Goal: Task Accomplishment & Management: Use online tool/utility

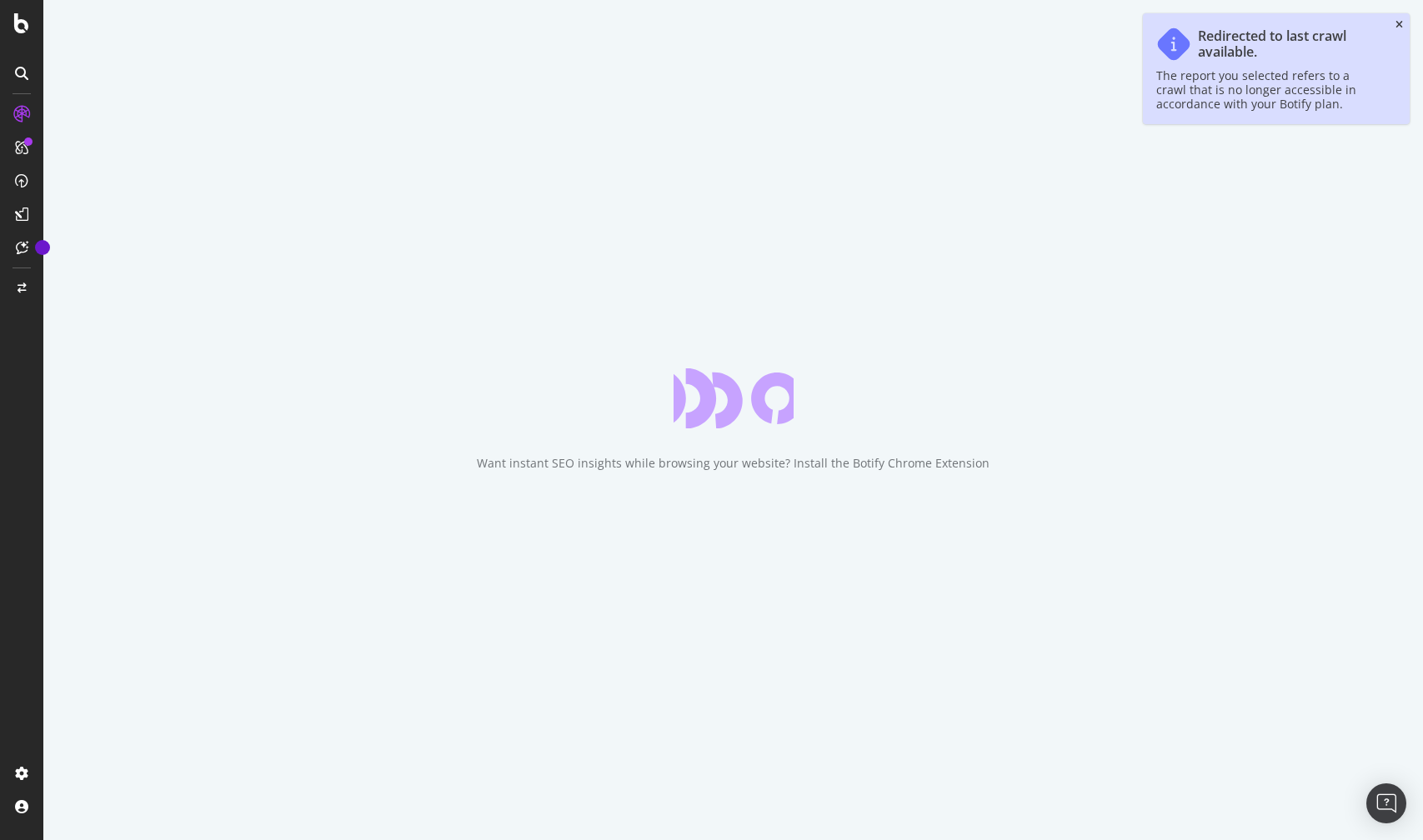
click at [1400, 25] on icon "close toast" at bounding box center [1400, 25] width 8 height 10
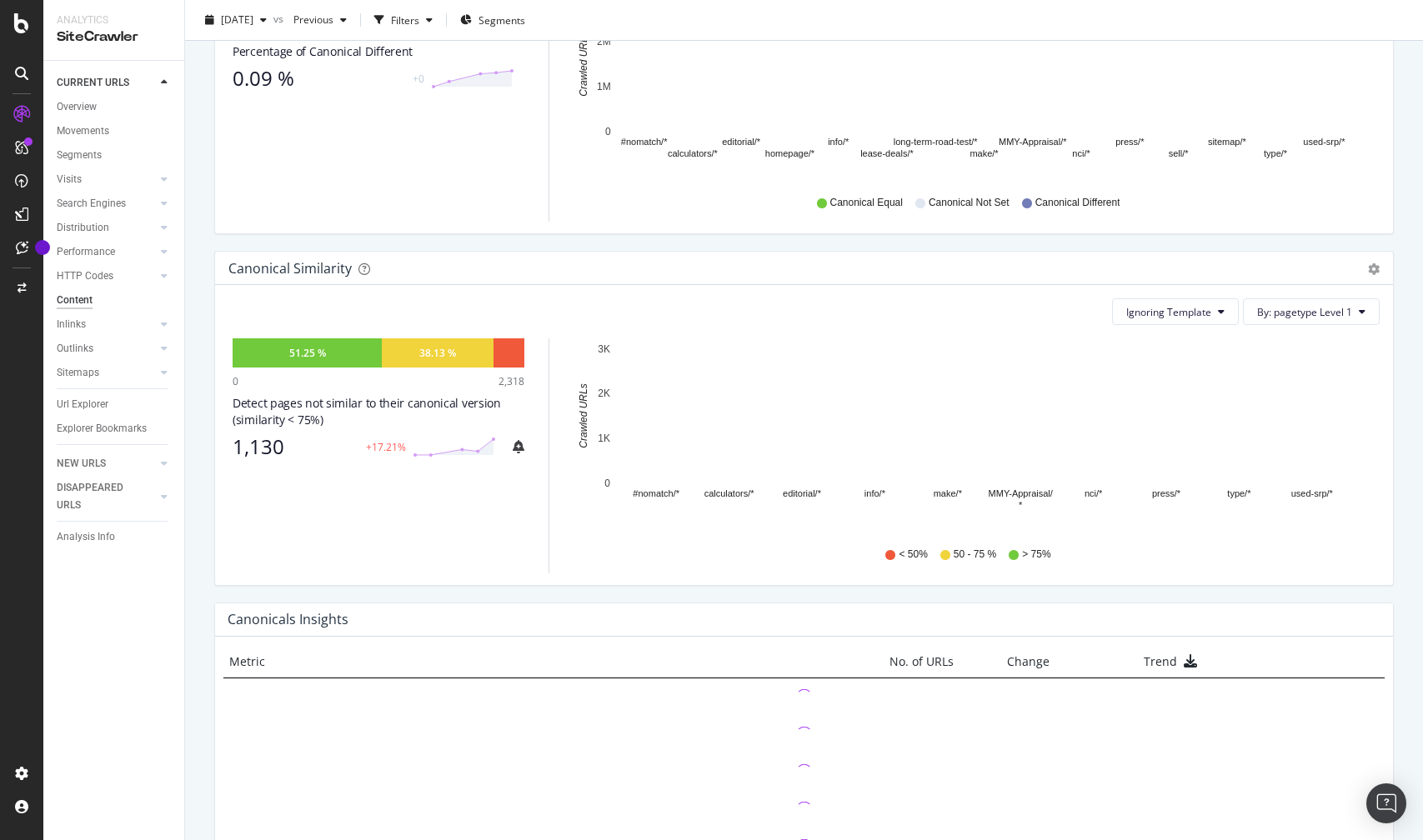
scroll to position [379, 0]
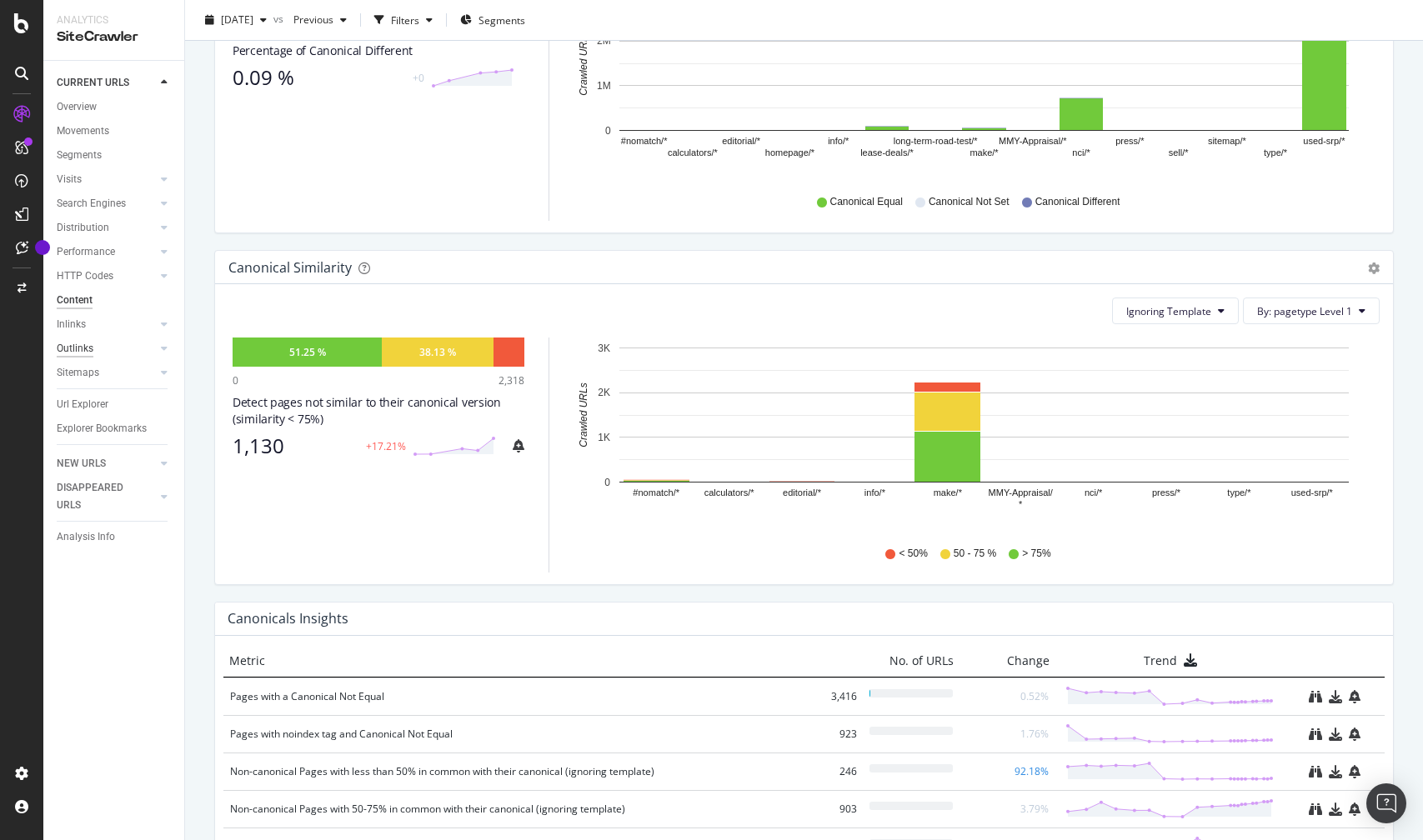
click at [83, 352] on div "Outlinks" at bounding box center [74, 349] width 36 height 17
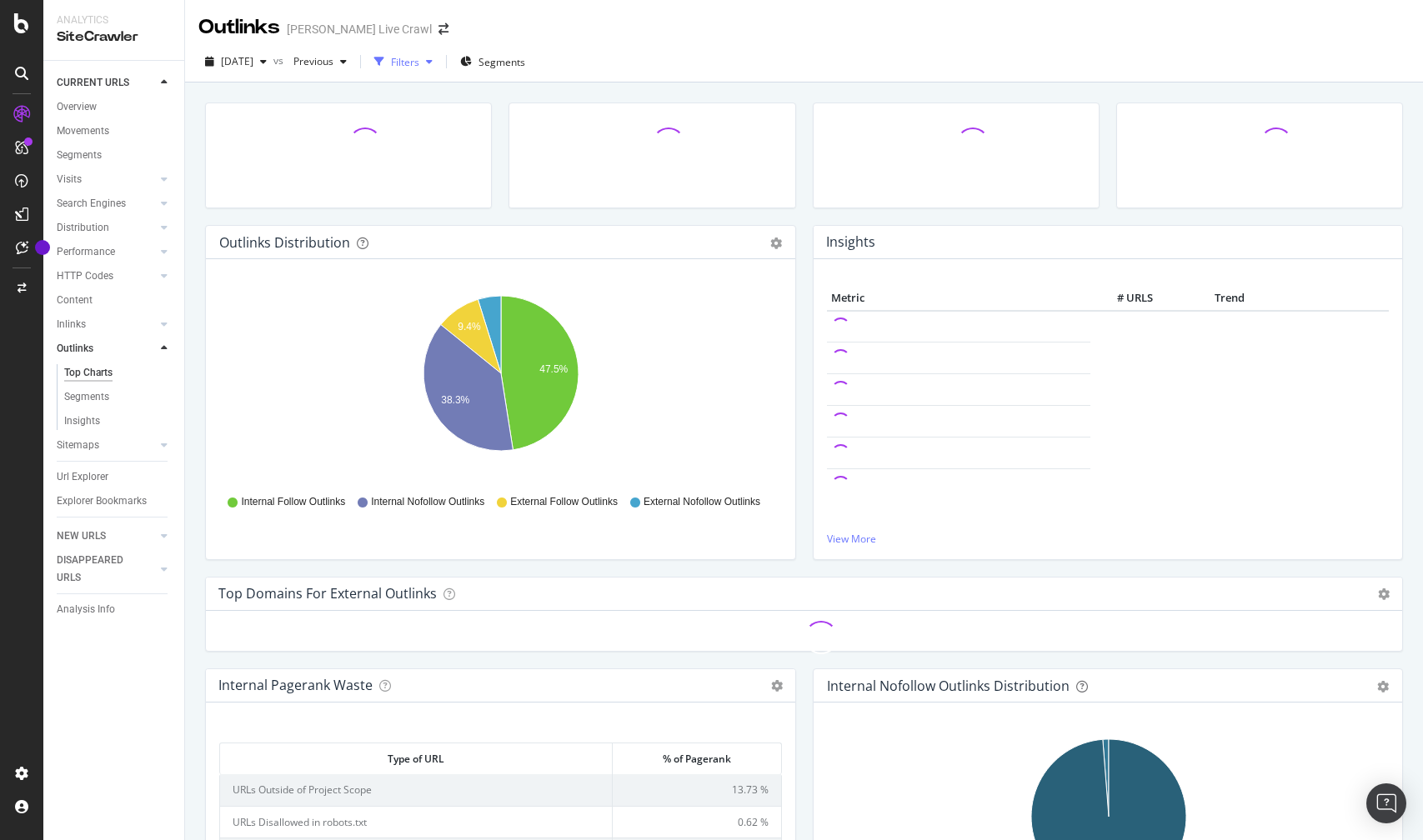
click at [420, 65] on div "Filters" at bounding box center [405, 62] width 29 height 14
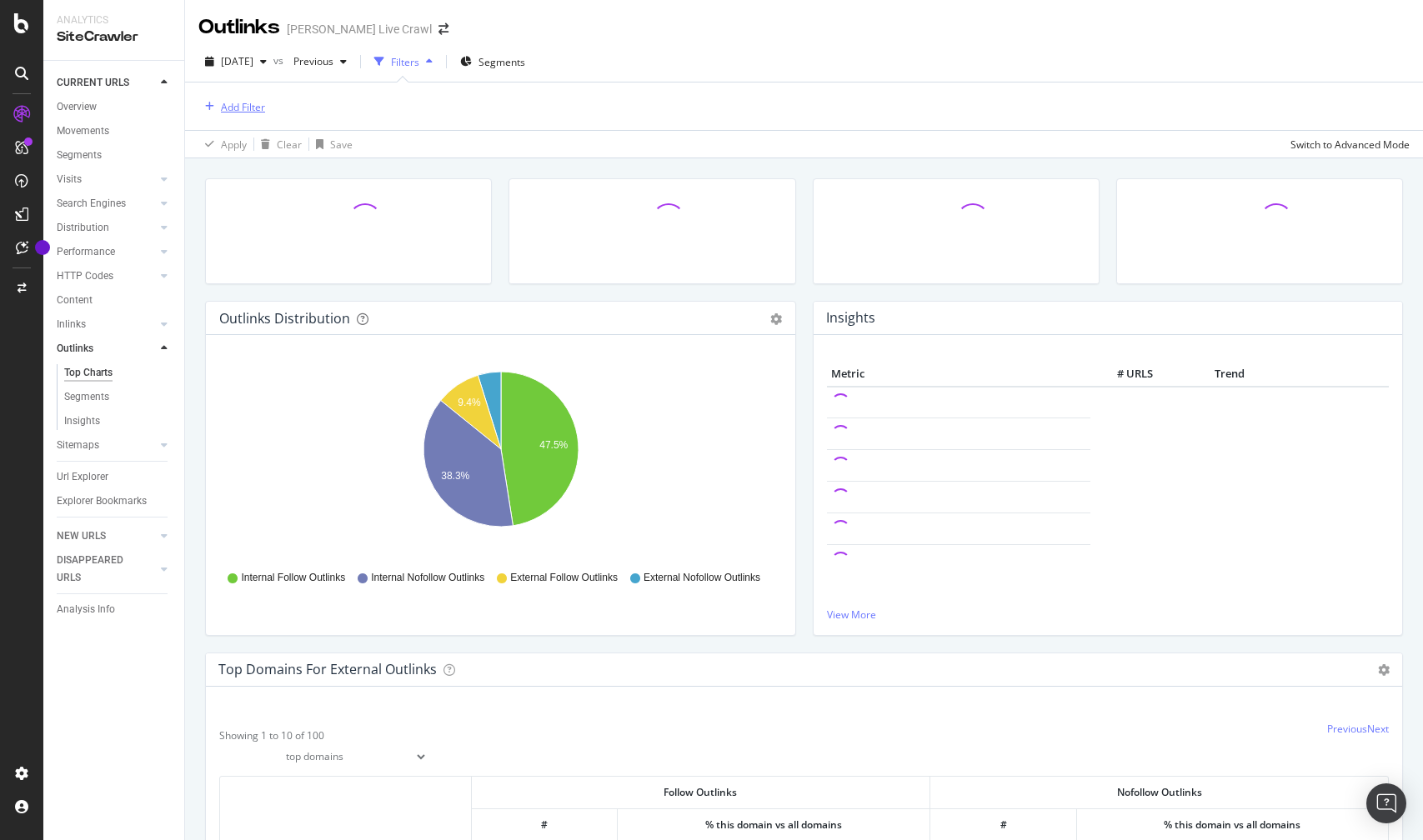
click at [252, 105] on div "Add Filter" at bounding box center [243, 107] width 44 height 14
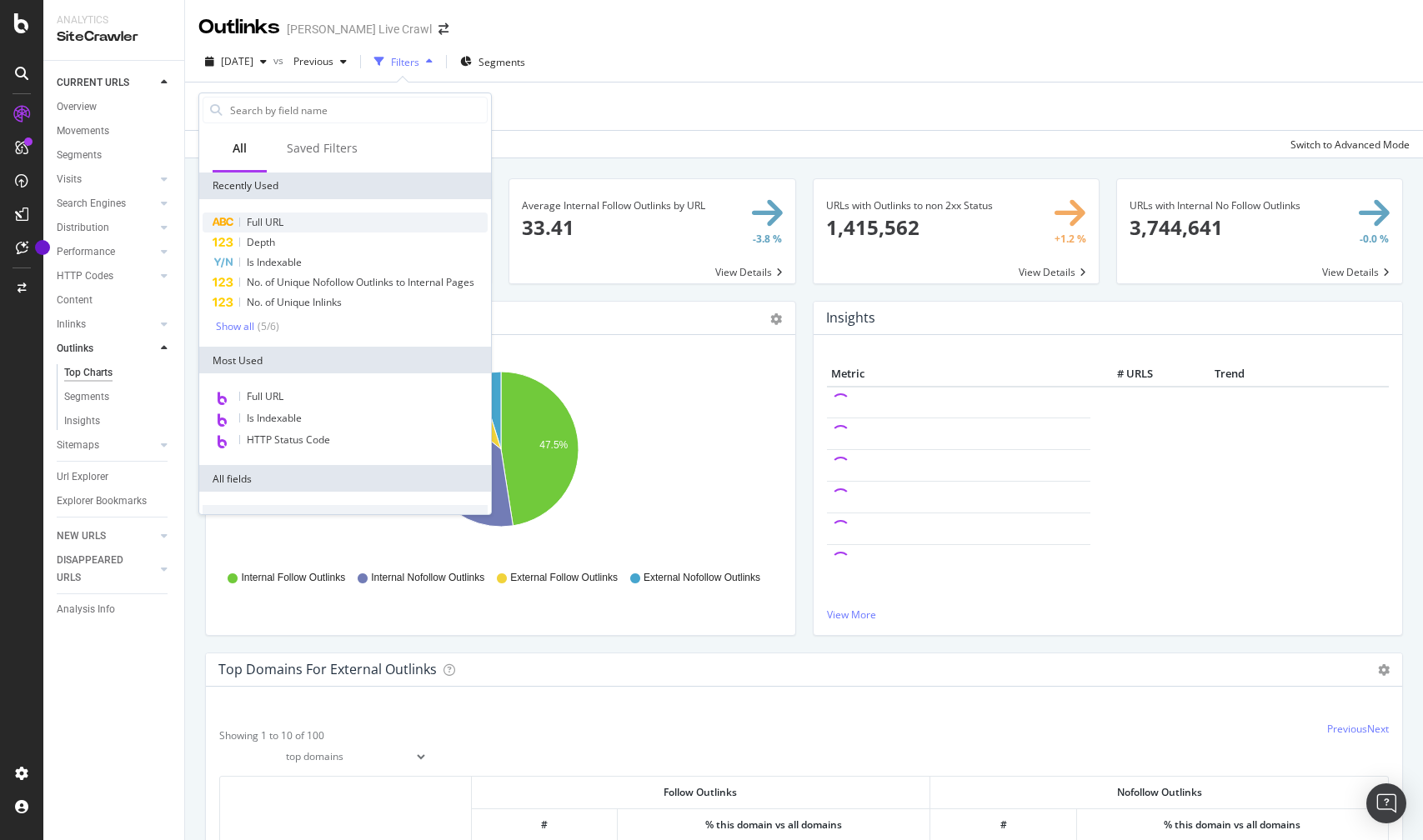
click at [266, 219] on span "Full URL" at bounding box center [265, 222] width 36 height 14
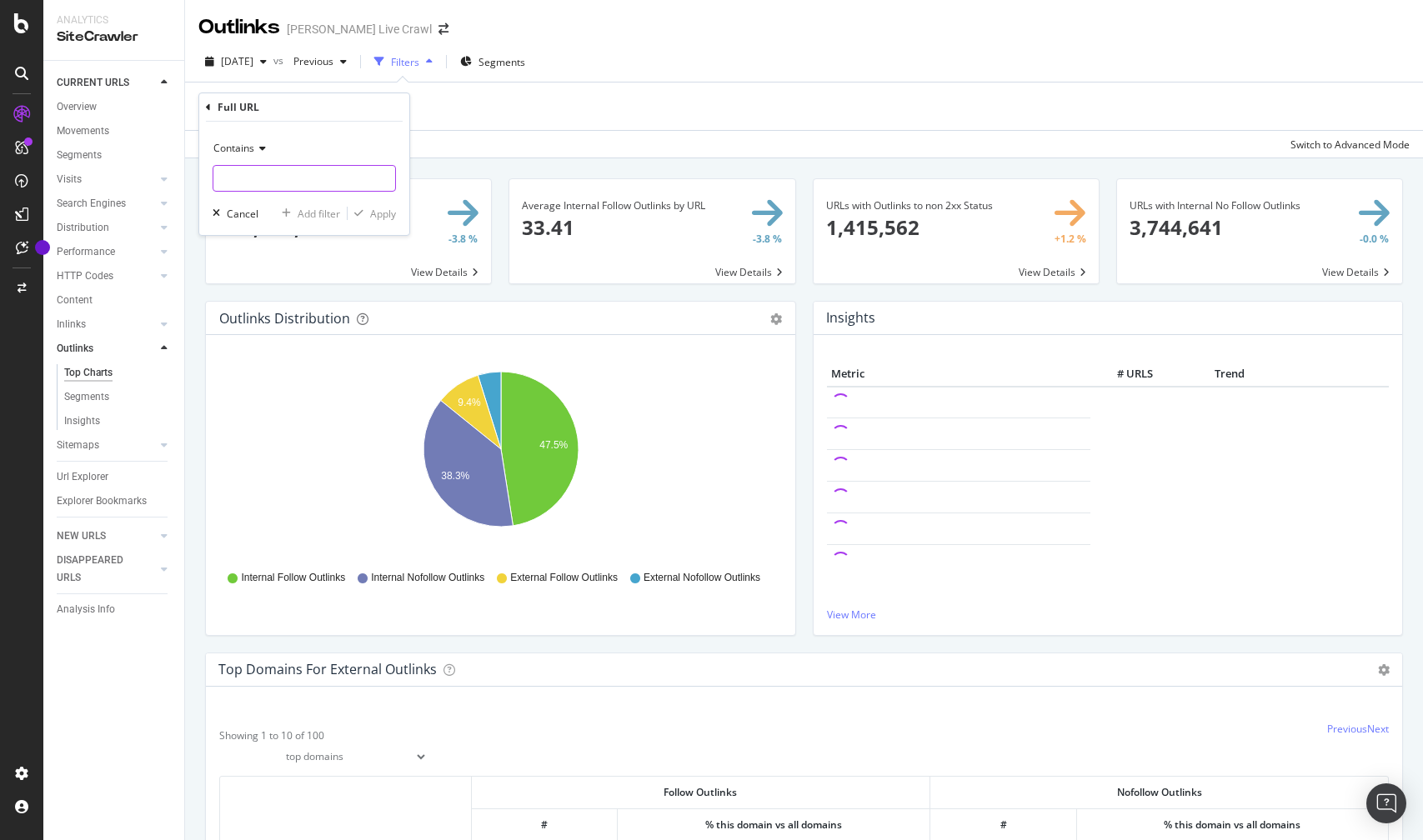
click at [252, 177] on input "text" at bounding box center [304, 178] width 182 height 27
paste input "Requirement: Font icons, SVGs, or images used as spacers, decorations, or when …"
type input "Requirement: Font icons, SVGs, or images used as spacers, decorations, or when …"
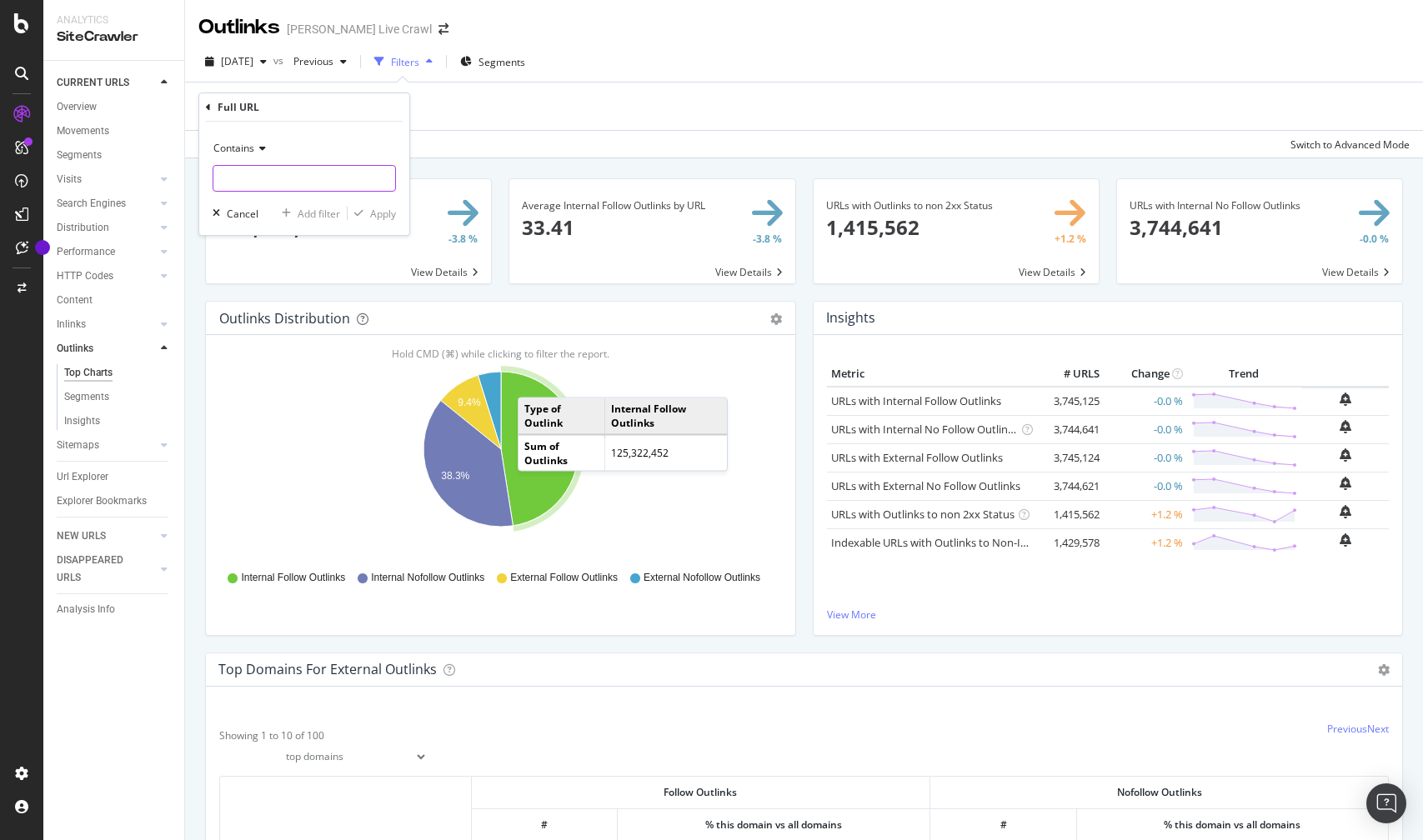
paste input "[DOMAIN_NAME]"
type input "[DOMAIN_NAME]"
click at [388, 211] on div "Apply" at bounding box center [382, 214] width 26 height 14
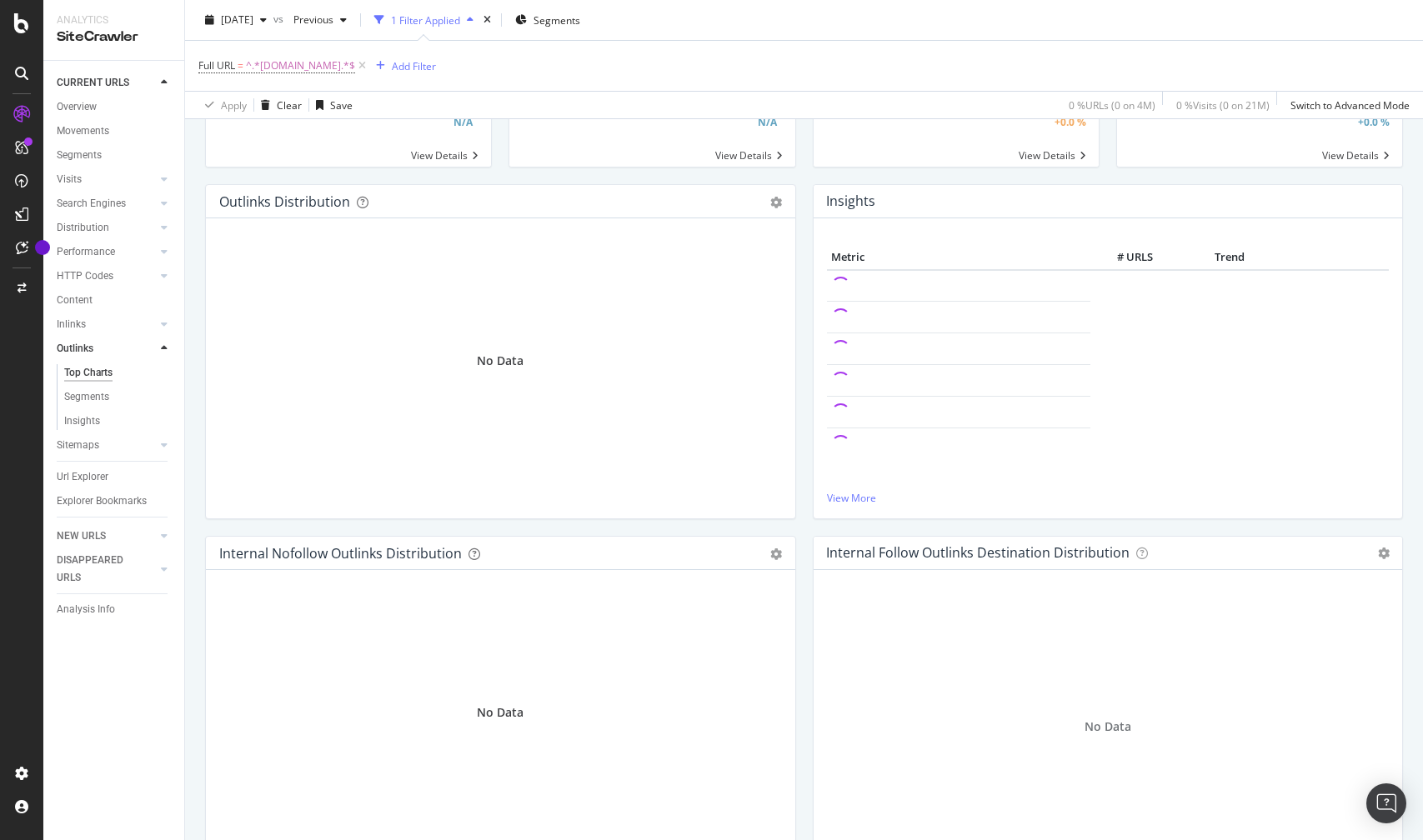
scroll to position [7, 0]
